Goal: Transaction & Acquisition: Purchase product/service

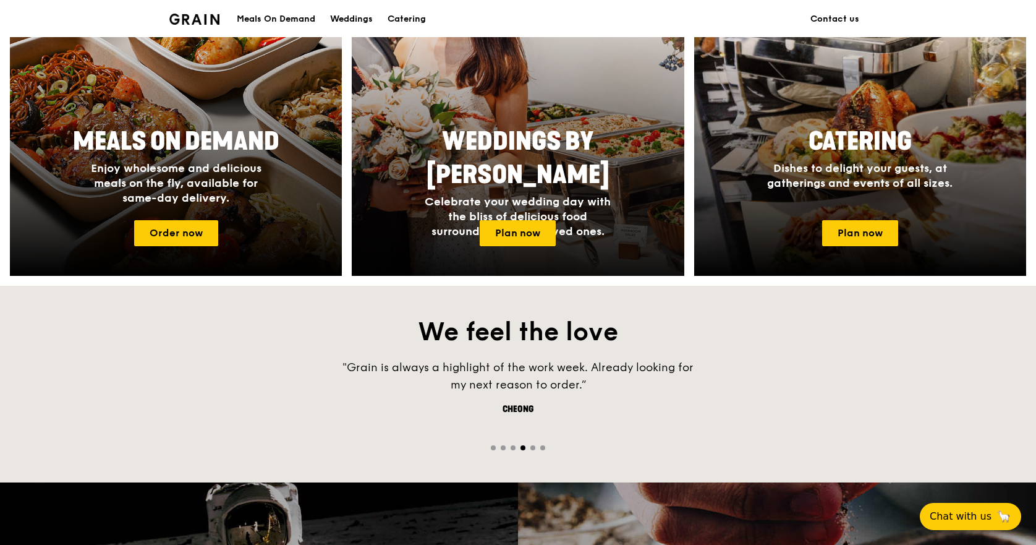
scroll to position [556, 0]
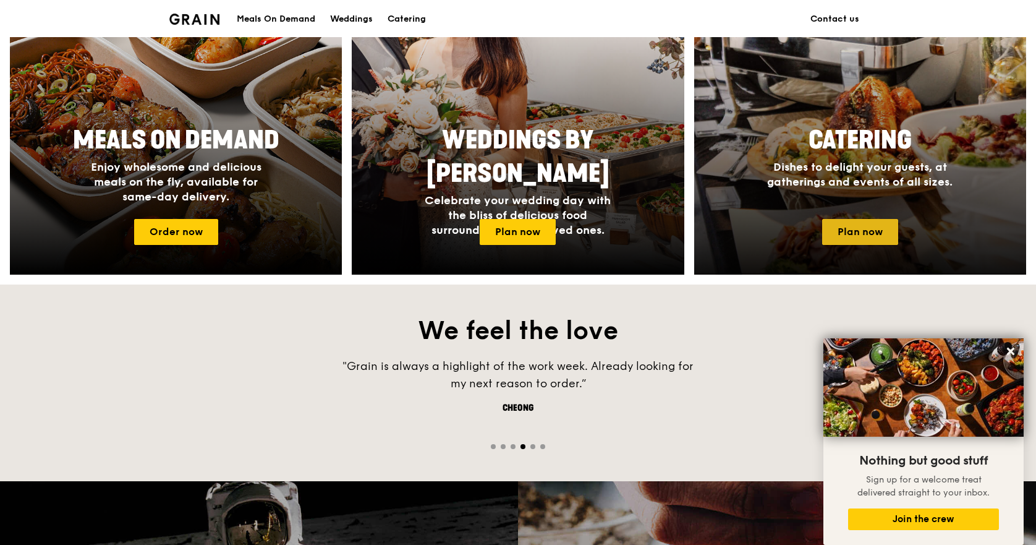
click at [872, 240] on link "Plan now" at bounding box center [860, 232] width 76 height 26
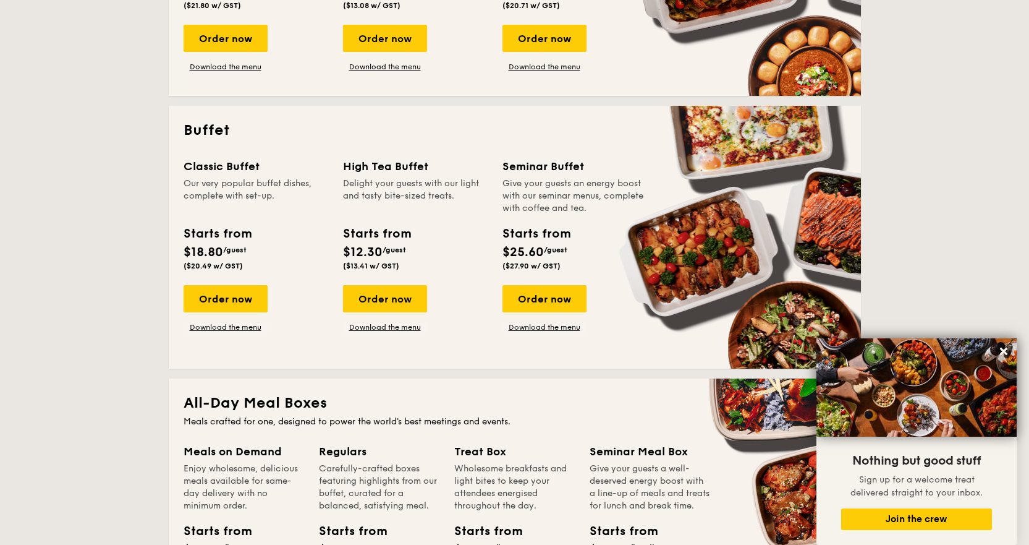
scroll to position [433, 0]
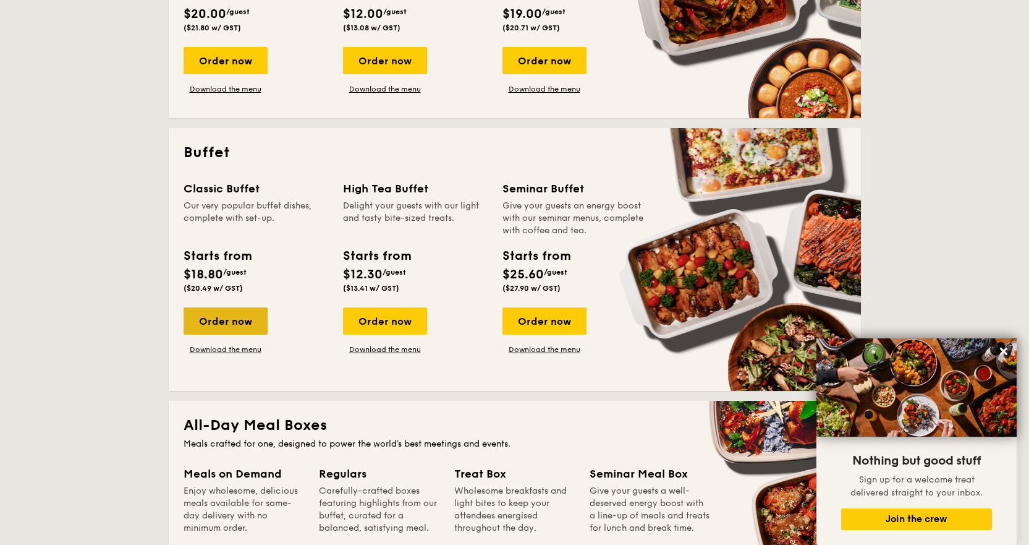
click at [203, 318] on div "Order now" at bounding box center [226, 320] width 84 height 27
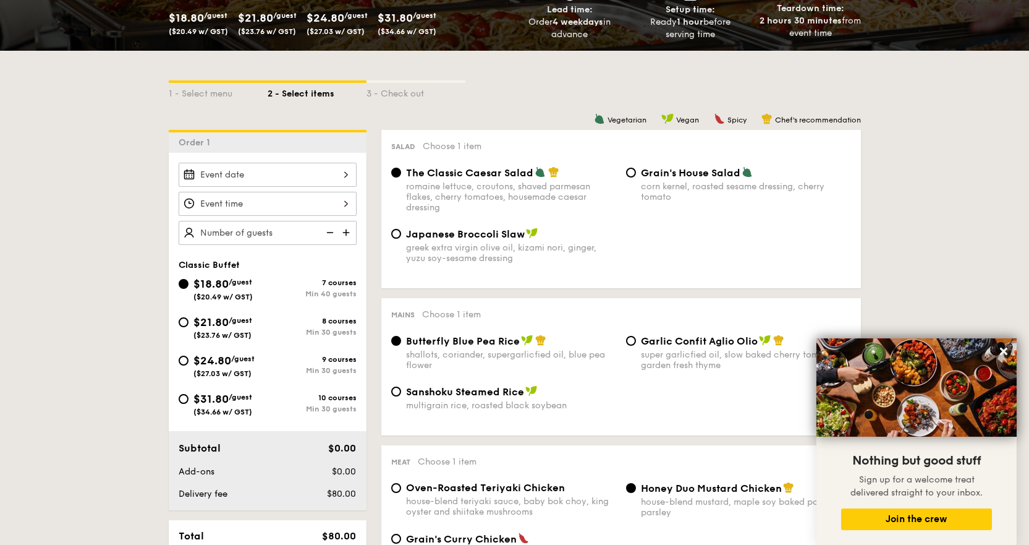
scroll to position [247, 0]
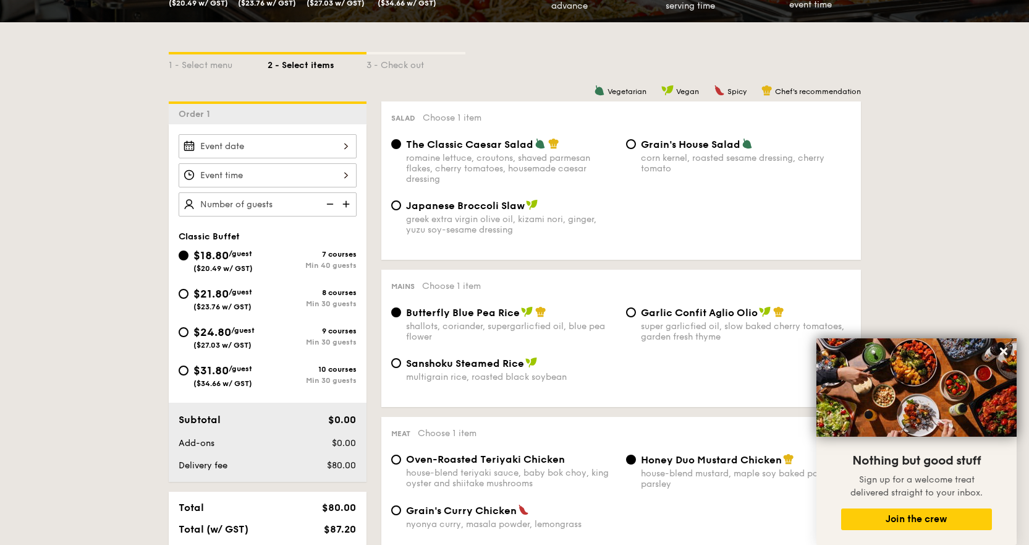
click at [404, 208] on div "Japanese Broccoli Slaw greek extra virgin olive oil, kizami [PERSON_NAME], yuzu…" at bounding box center [503, 217] width 235 height 36
click at [396, 203] on input "Japanese Broccoli Slaw greek extra virgin olive oil, kizami [PERSON_NAME], yuzu…" at bounding box center [396, 205] width 10 height 10
radio input "true"
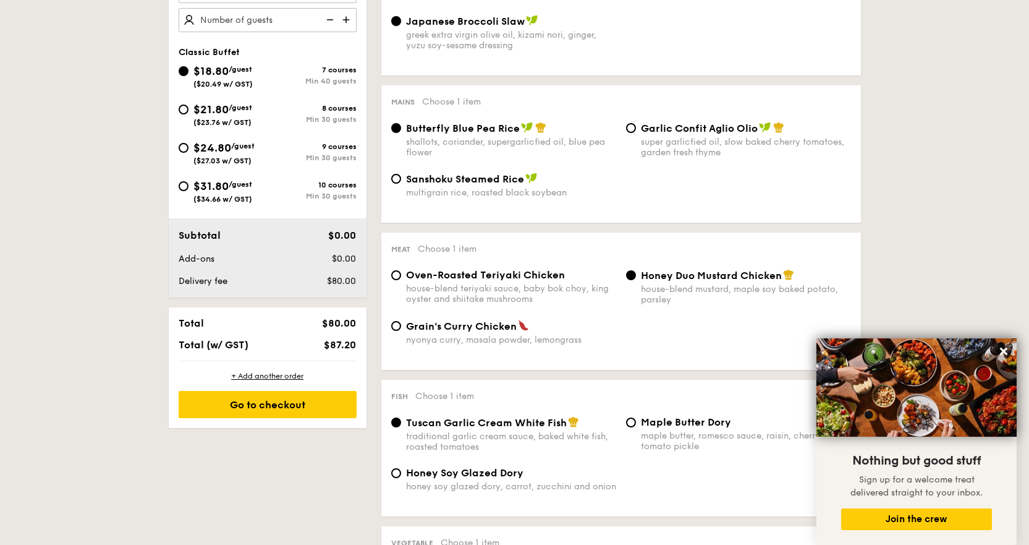
scroll to position [433, 0]
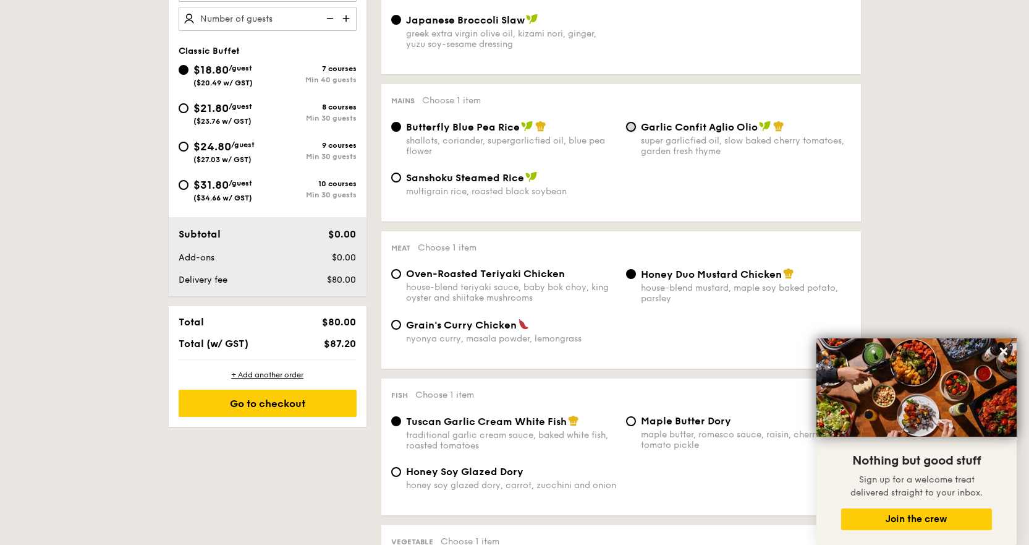
click at [634, 126] on input "Garlic Confit Aglio Olio super garlicfied oil, slow baked cherry tomatoes, gard…" at bounding box center [631, 127] width 10 height 10
radio input "true"
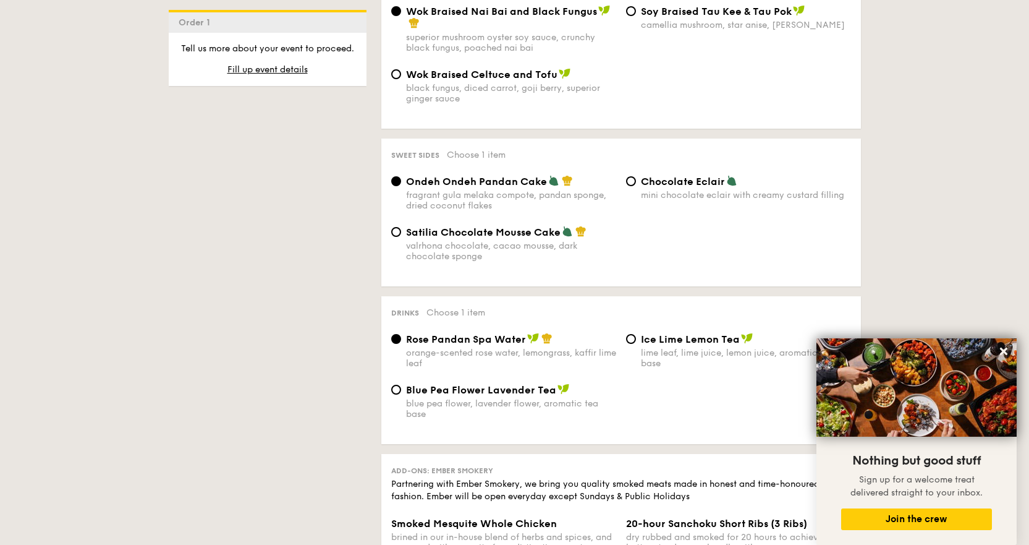
scroll to position [1051, 0]
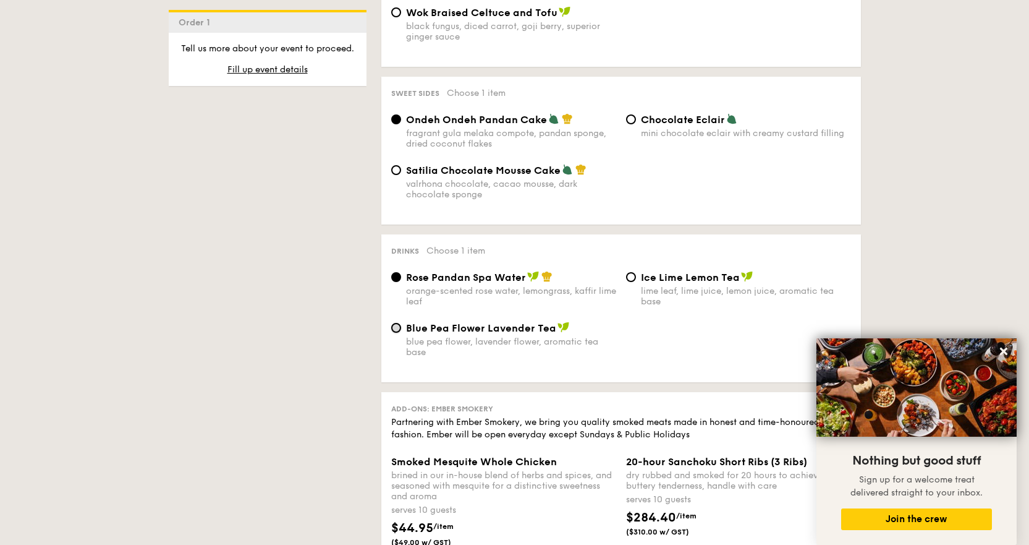
click at [396, 329] on input "Blue Pea Flower Lavender Tea blue pea flower, lavender flower, aromatic tea base" at bounding box center [396, 328] width 10 height 10
radio input "true"
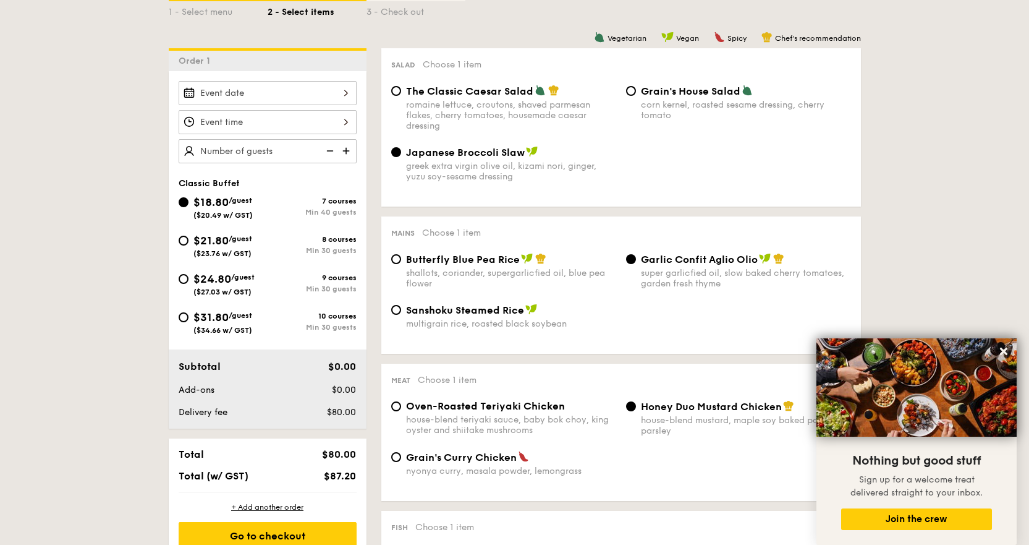
scroll to position [185, 0]
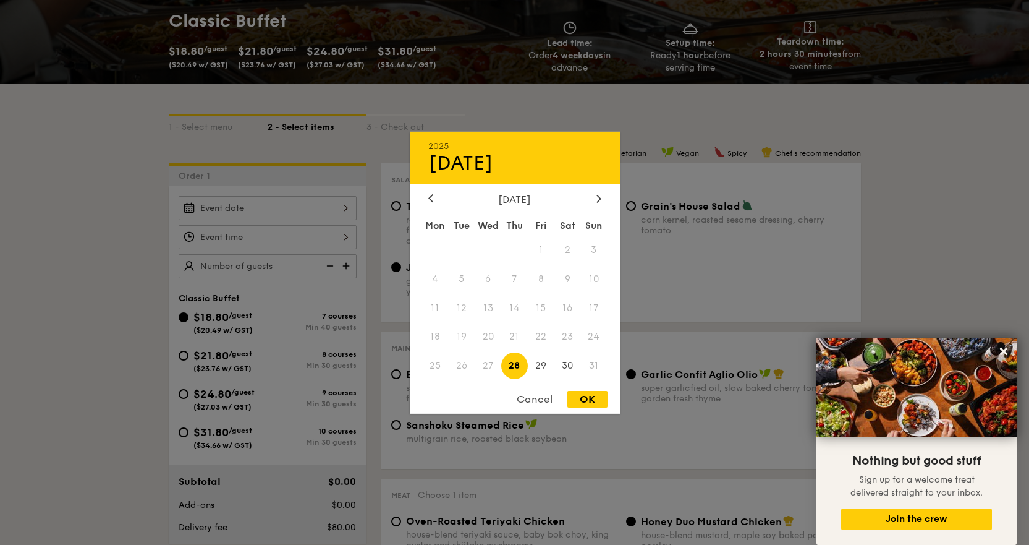
click at [343, 208] on div "2025 Aug [DATE] Tue Wed Thu Fri Sat Sun 1 2 3 4 5 6 7 8 9 10 11 12 13 14 15 16 …" at bounding box center [268, 208] width 178 height 24
click at [517, 364] on span "28" at bounding box center [514, 365] width 27 height 27
click at [513, 365] on span "28" at bounding box center [514, 365] width 27 height 27
click at [582, 397] on div "OK" at bounding box center [587, 399] width 40 height 17
type input "[DATE]"
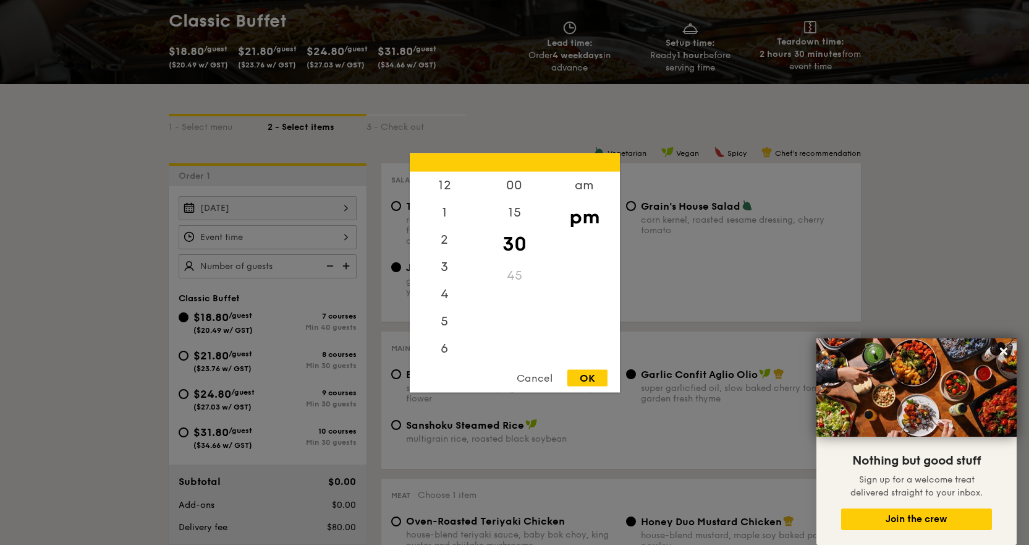
click at [336, 237] on div "12 1 2 3 4 5 6 7 8 9 10 11 00 15 30 45 am pm Cancel OK" at bounding box center [268, 237] width 178 height 24
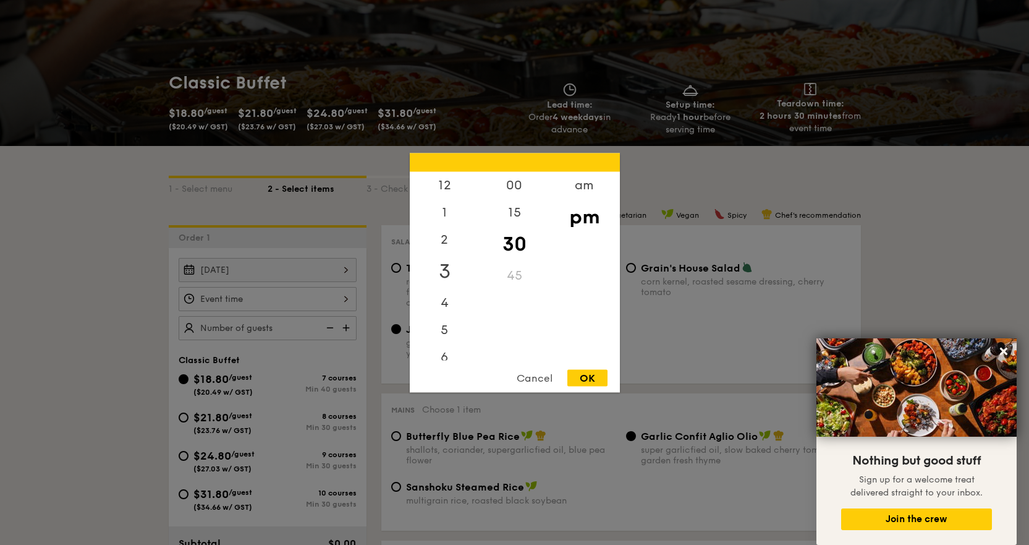
scroll to position [62, 0]
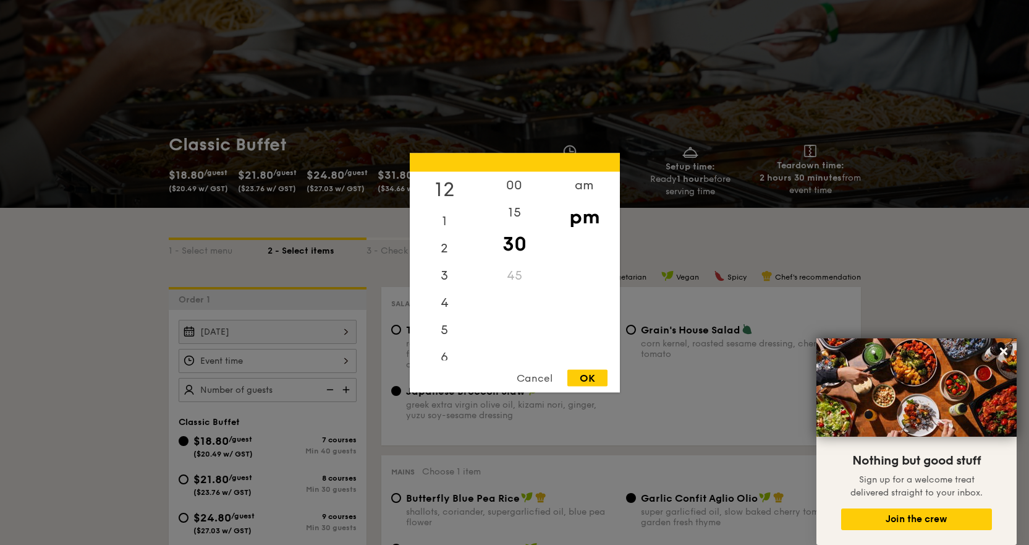
click at [443, 188] on div "12" at bounding box center [445, 189] width 70 height 36
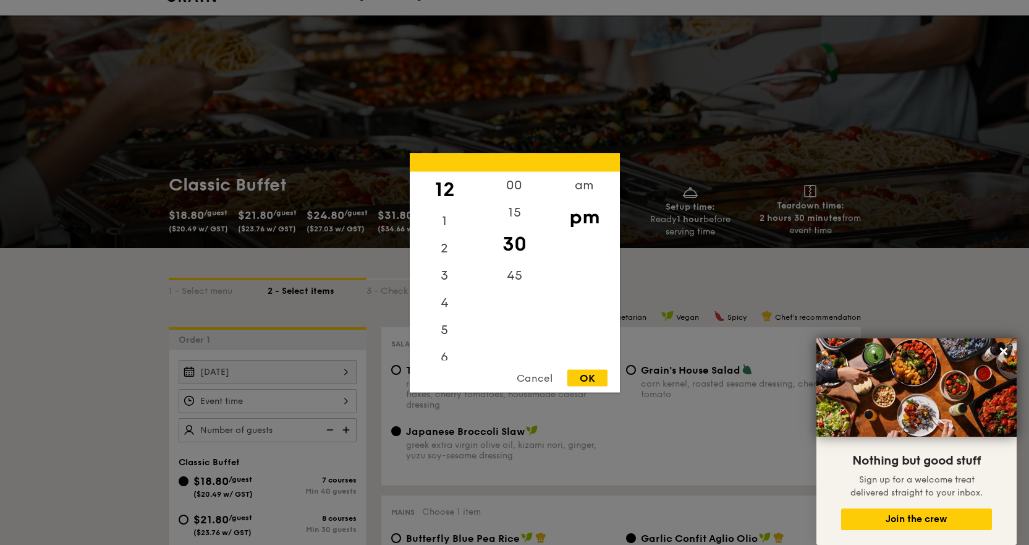
scroll to position [0, 0]
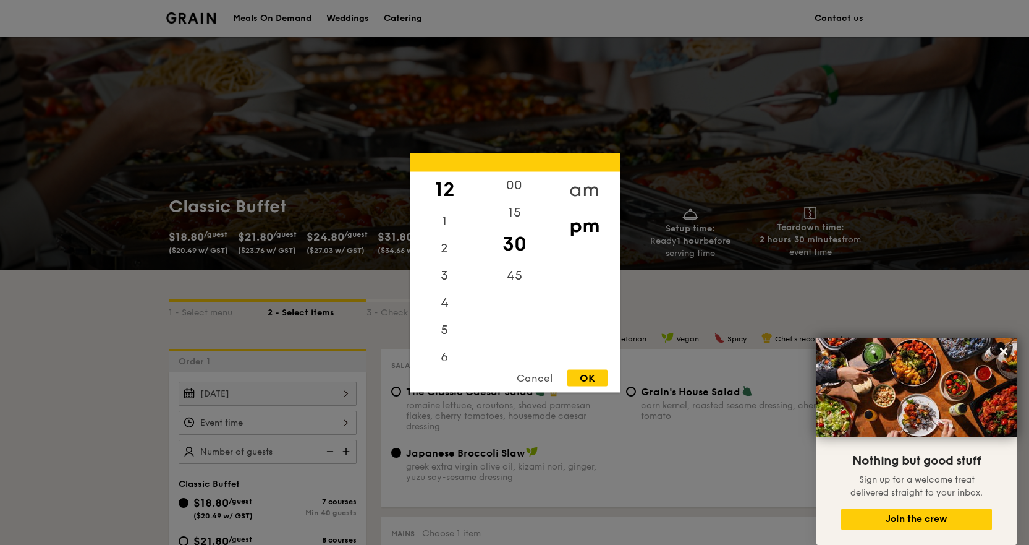
click at [583, 190] on div "am" at bounding box center [584, 189] width 70 height 36
click at [441, 349] on div "11" at bounding box center [445, 351] width 70 height 36
click at [517, 242] on div "30" at bounding box center [515, 244] width 70 height 36
click at [505, 275] on div "45" at bounding box center [515, 279] width 70 height 36
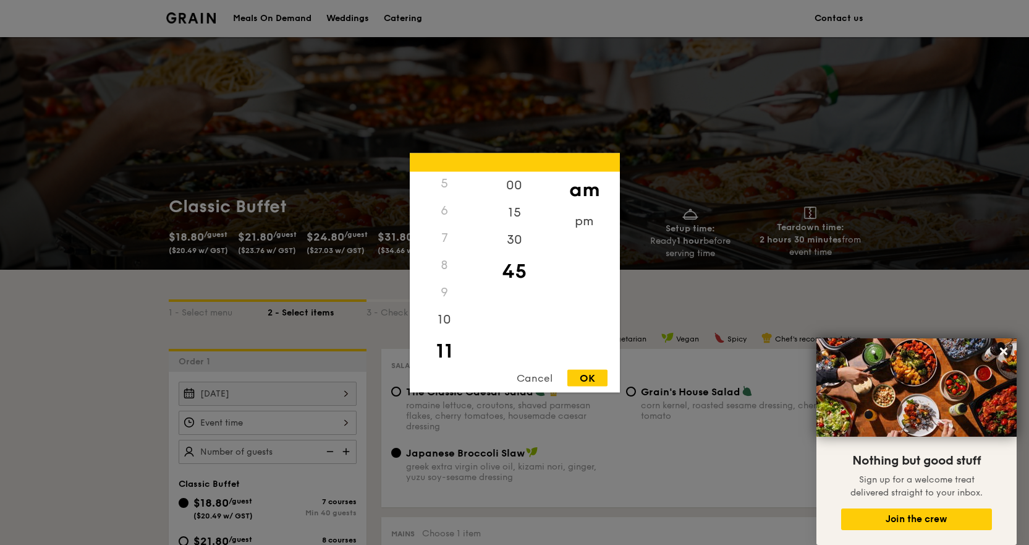
click at [591, 383] on div "OK" at bounding box center [587, 377] width 40 height 17
type input "11:45AM"
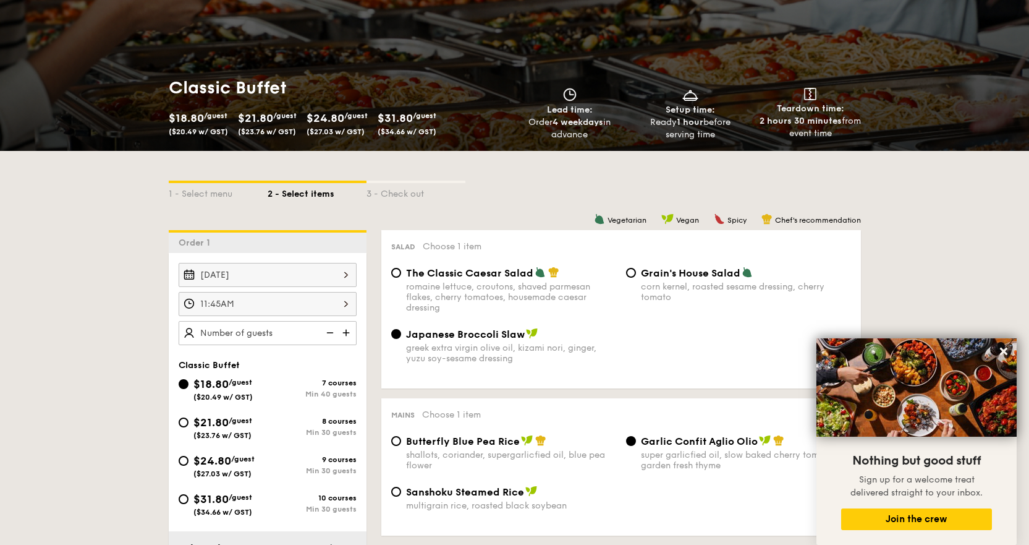
scroll to position [124, 0]
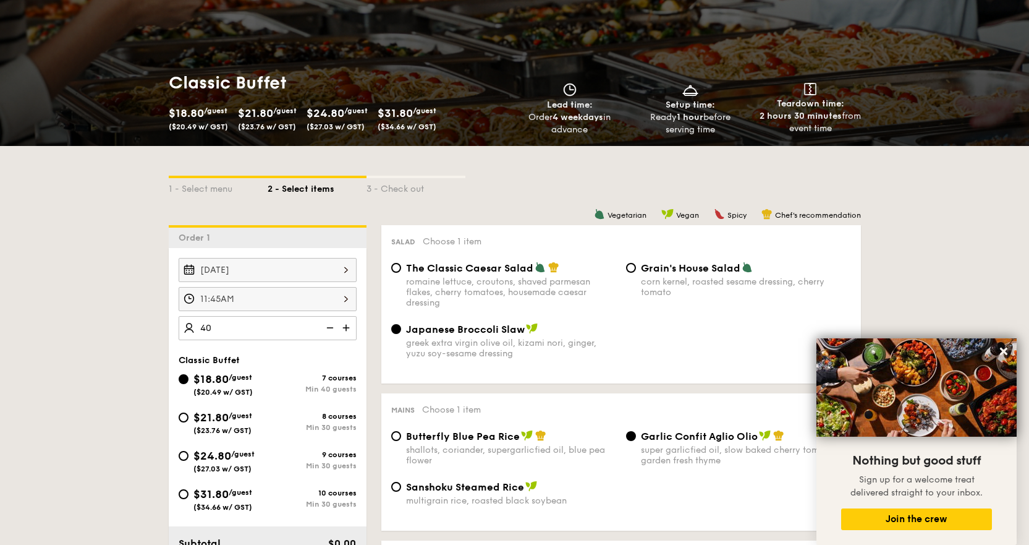
type input "4"
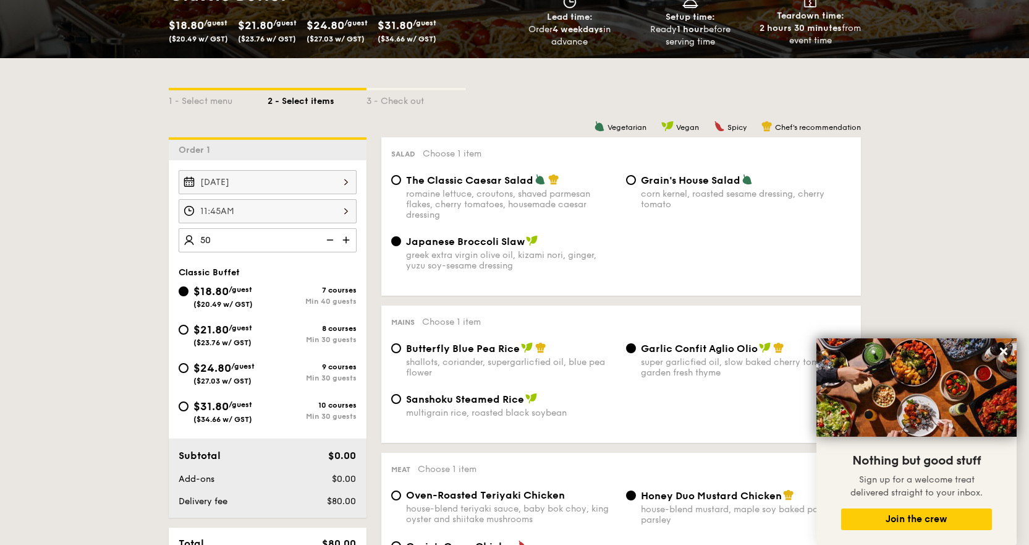
scroll to position [371, 0]
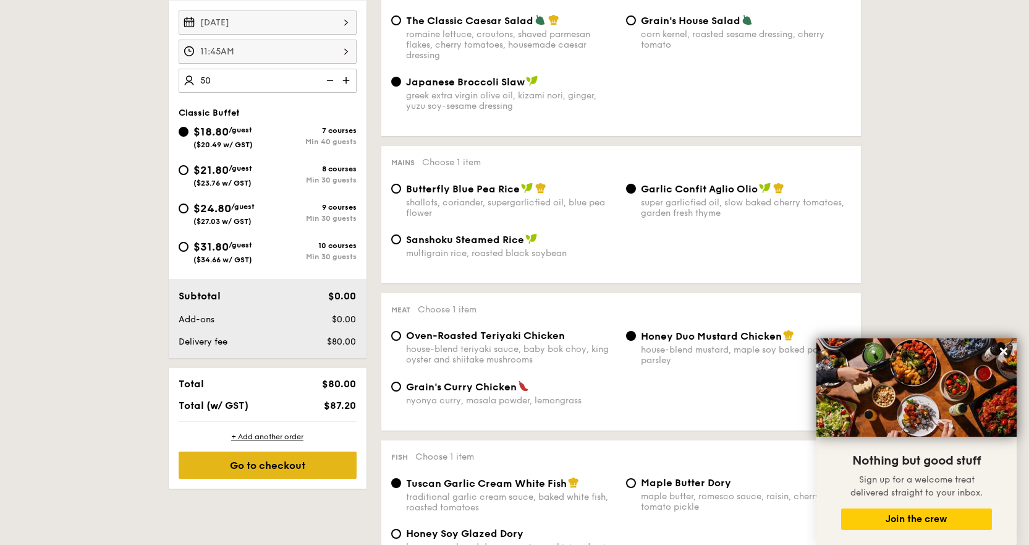
type input "50 guests"
click at [258, 468] on div "Go to checkout" at bounding box center [268, 464] width 178 height 27
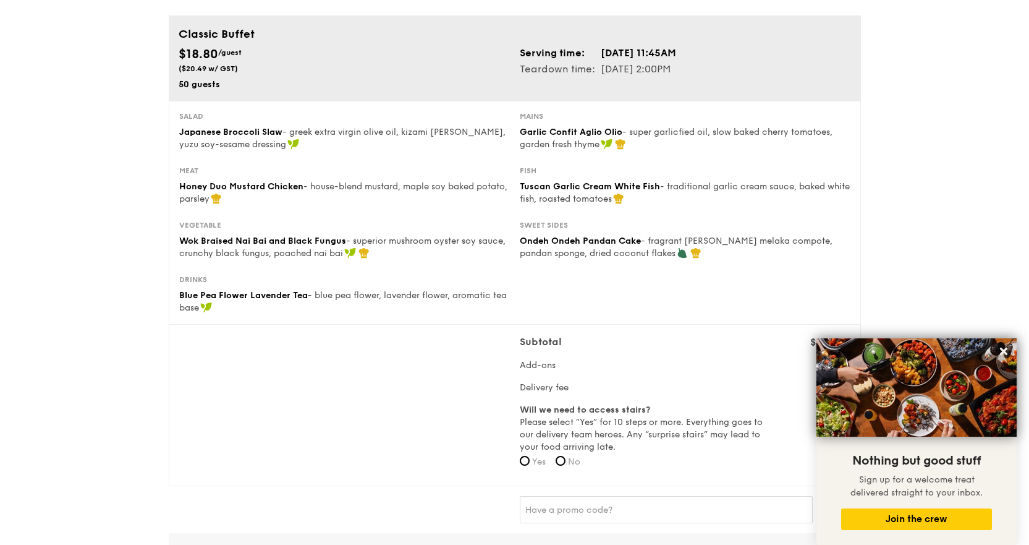
scroll to position [62, 0]
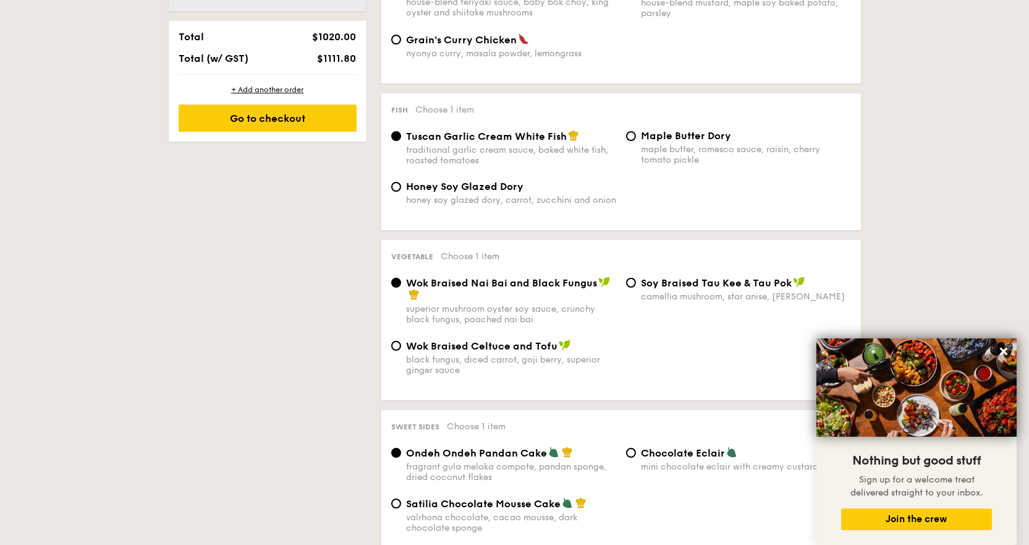
scroll to position [718, 0]
click at [628, 281] on input "⁠Soy Braised Tau Kee & Tau Pok camellia mushroom, star anise, goji [PERSON_NAME]" at bounding box center [631, 282] width 10 height 10
radio input "true"
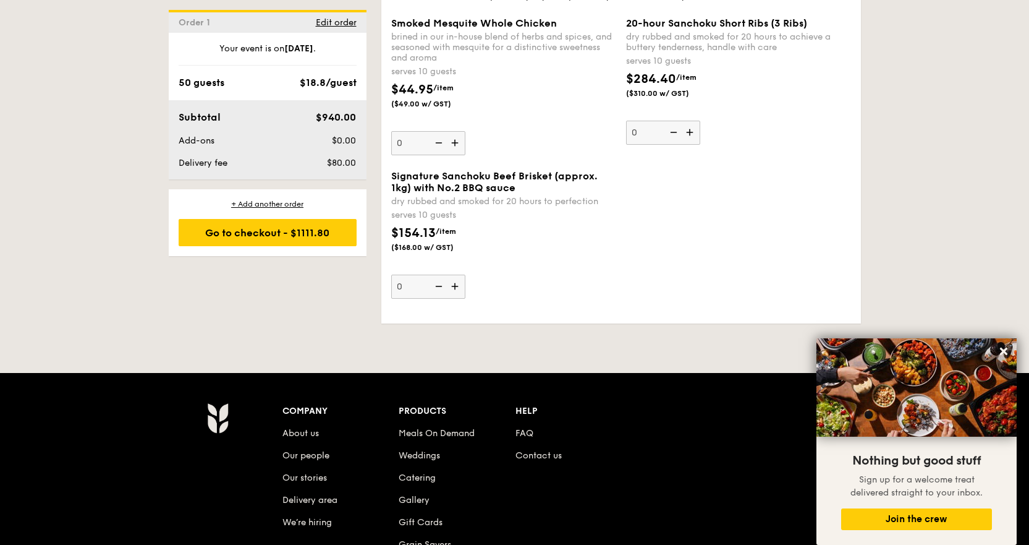
scroll to position [1475, 0]
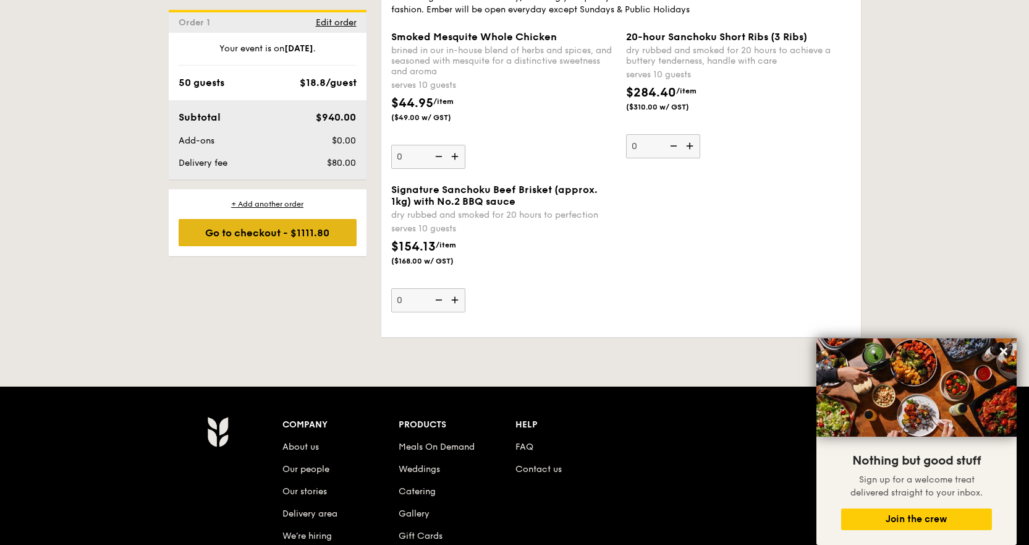
click at [233, 232] on div "Go to checkout - $1111.80" at bounding box center [268, 232] width 178 height 27
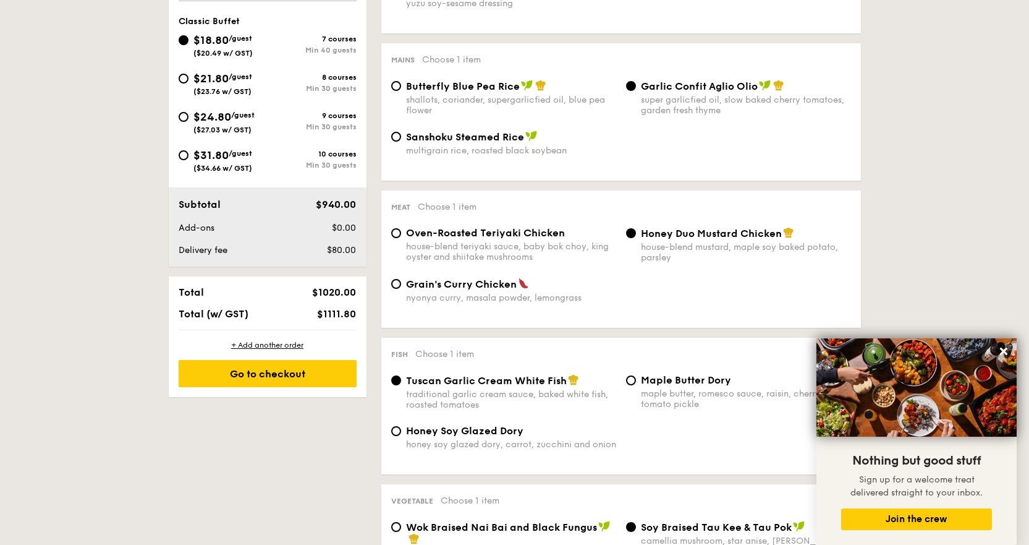
scroll to position [330, 0]
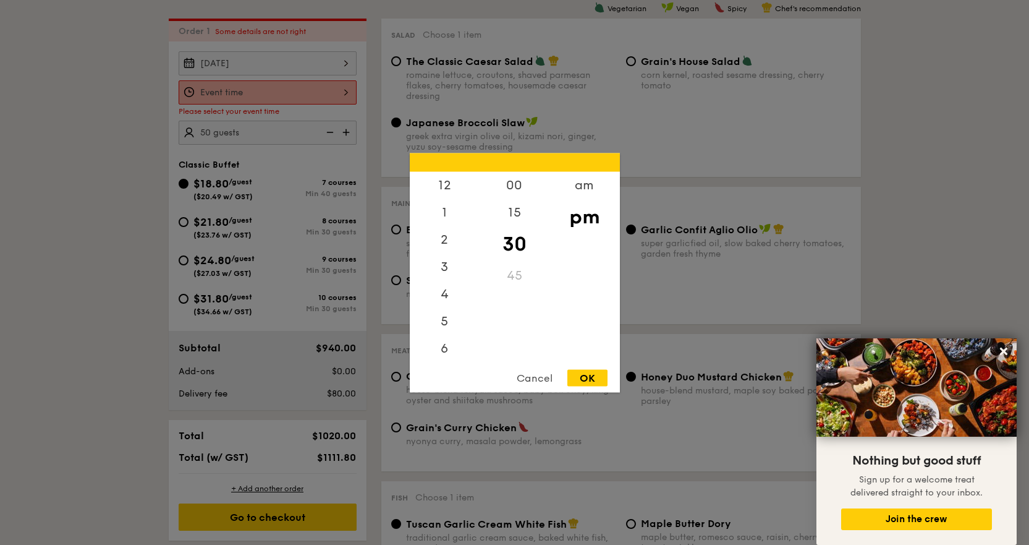
click at [257, 90] on div "12 1 2 3 4 5 6 7 8 9 10 11 00 15 30 45 am pm Cancel OK" at bounding box center [268, 92] width 178 height 24
click at [586, 184] on div "am" at bounding box center [584, 189] width 70 height 36
click at [511, 274] on div "45" at bounding box center [515, 279] width 70 height 36
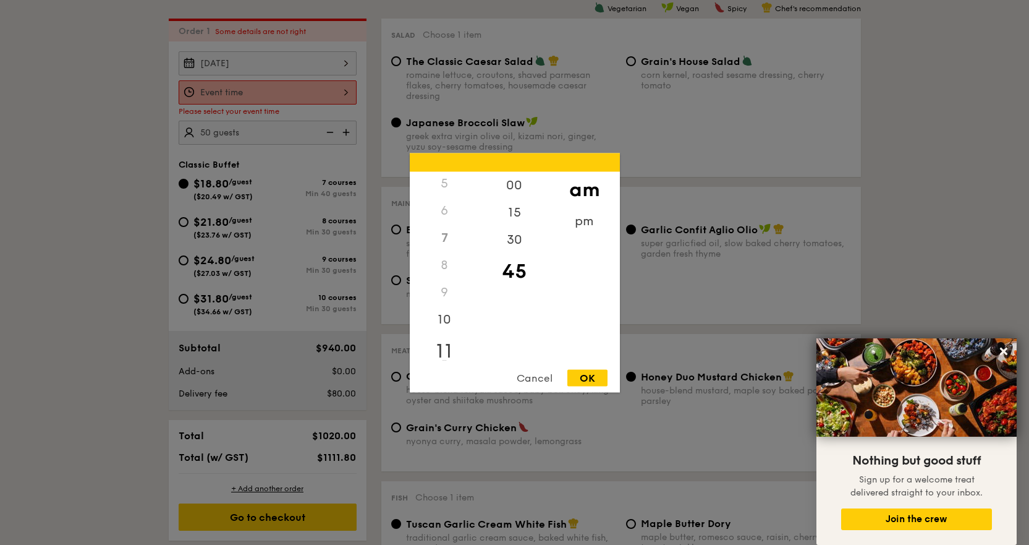
click at [445, 346] on div "11" at bounding box center [445, 351] width 70 height 36
click at [581, 371] on div "OK" at bounding box center [587, 377] width 40 height 17
type input "11:45AM"
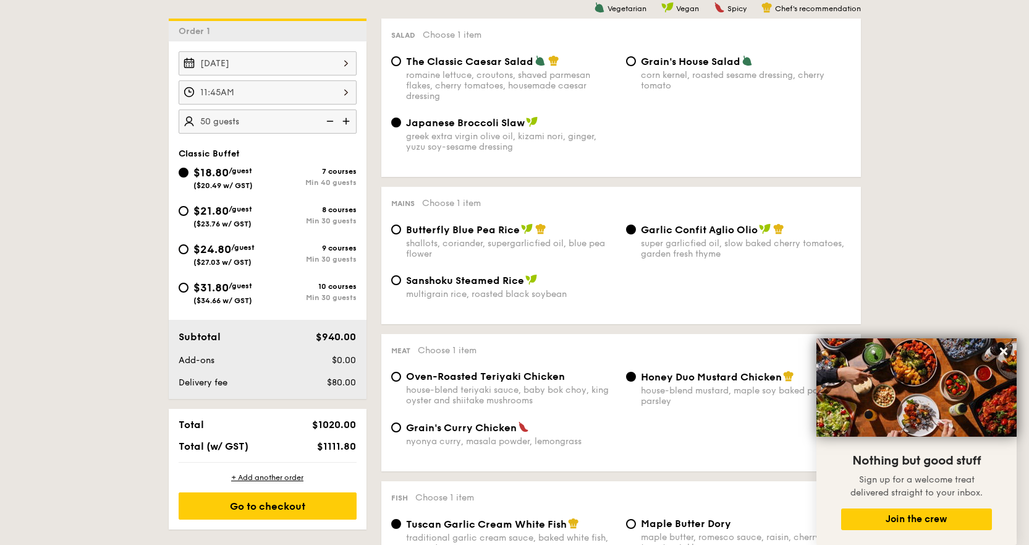
click at [328, 61] on div "[DATE]" at bounding box center [268, 63] width 178 height 24
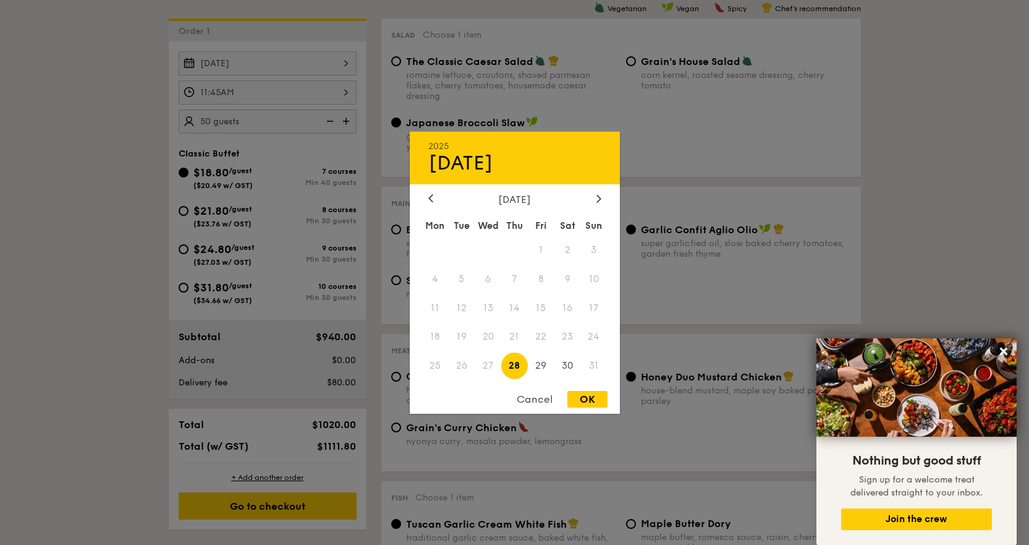
click at [593, 392] on div "OK" at bounding box center [587, 399] width 40 height 17
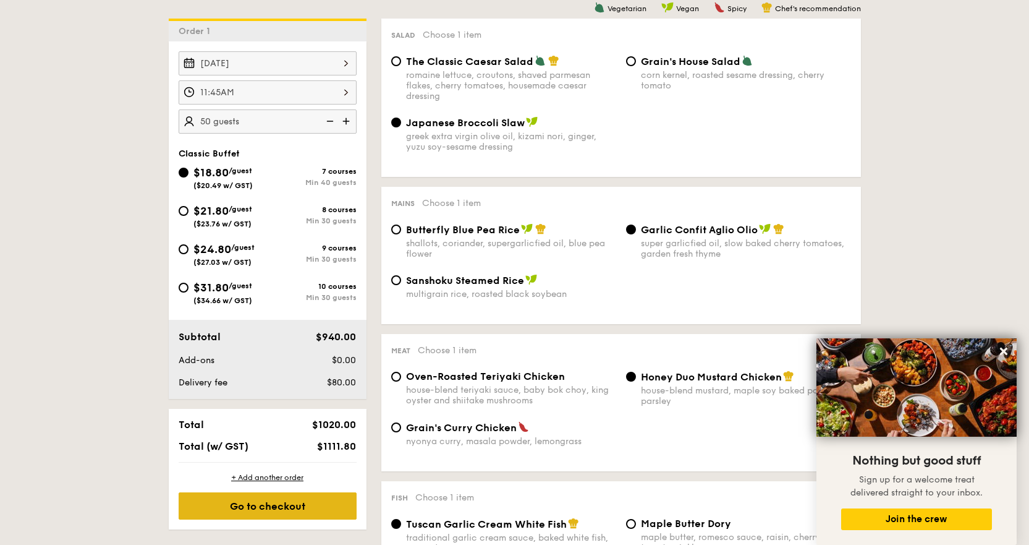
click at [304, 503] on div "Go to checkout" at bounding box center [268, 505] width 178 height 27
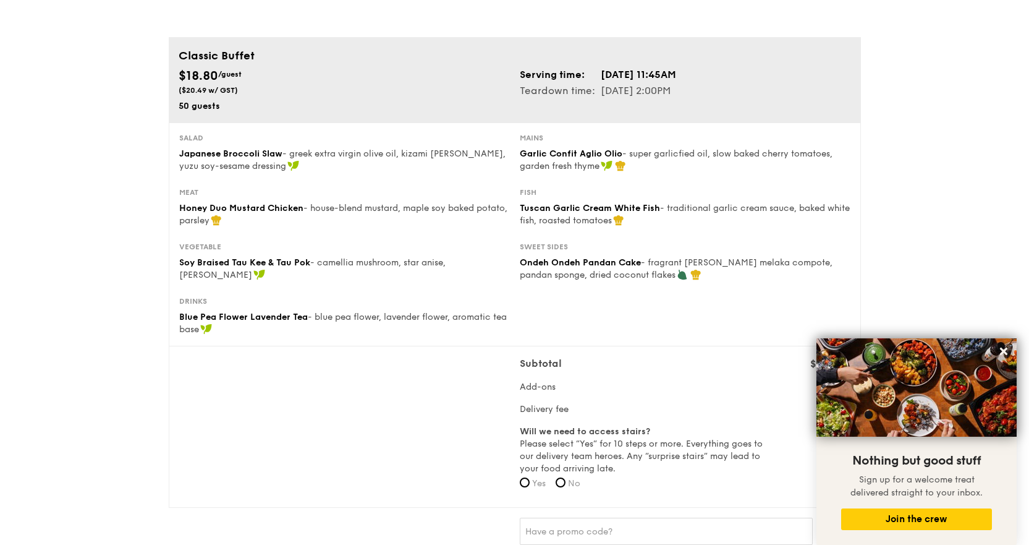
scroll to position [124, 0]
